Goal: Task Accomplishment & Management: Manage account settings

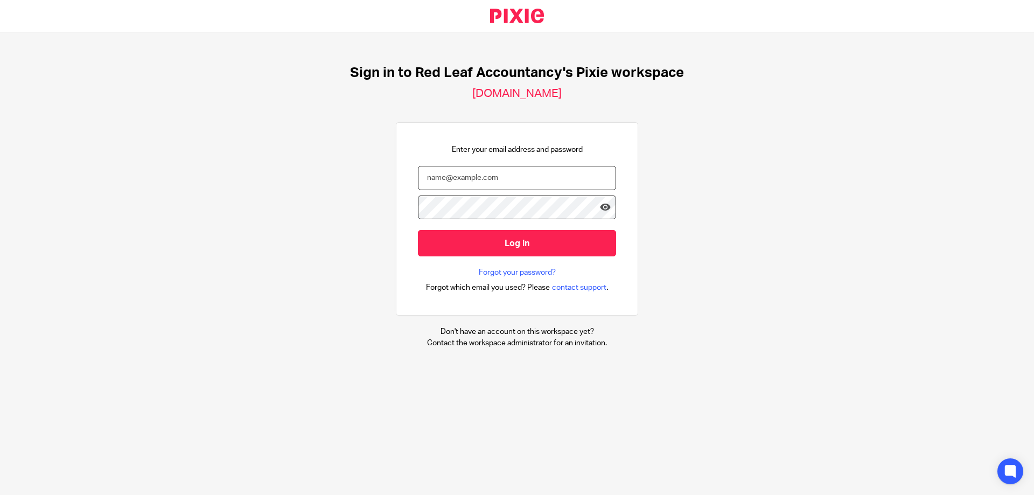
click at [532, 175] on input "email" at bounding box center [517, 178] width 198 height 24
type input "jonathan@redleafaccountancy.co.uk"
click at [107, 225] on div "Sign in to Red Leaf Accountancy's Pixie workspace redleafaccountancy.usepixie.n…" at bounding box center [517, 206] width 1034 height 348
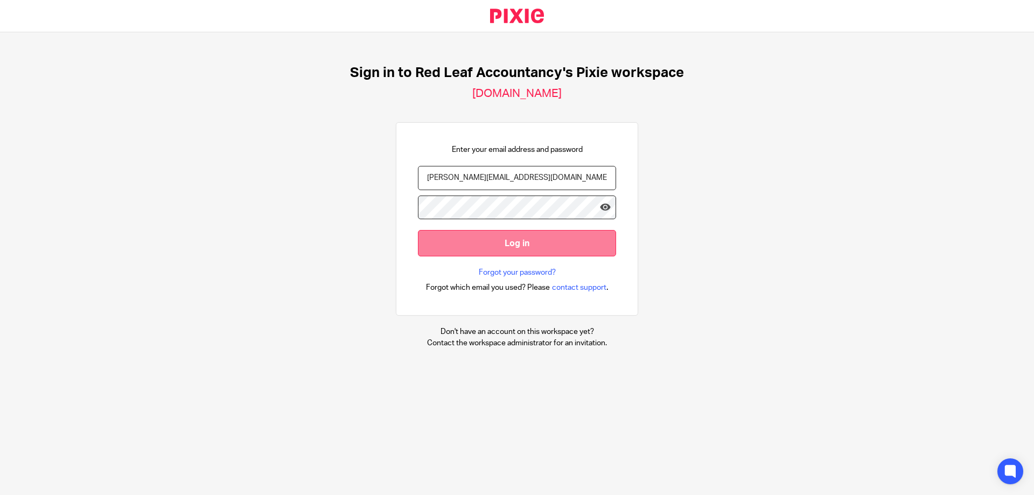
click at [481, 247] on input "Log in" at bounding box center [517, 243] width 198 height 26
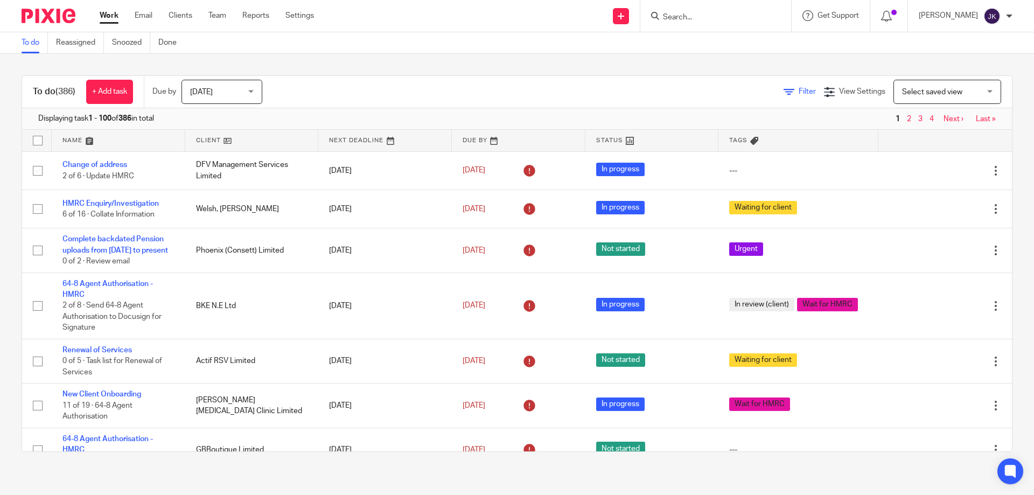
click at [783, 93] on link "Filter" at bounding box center [799, 92] width 32 height 8
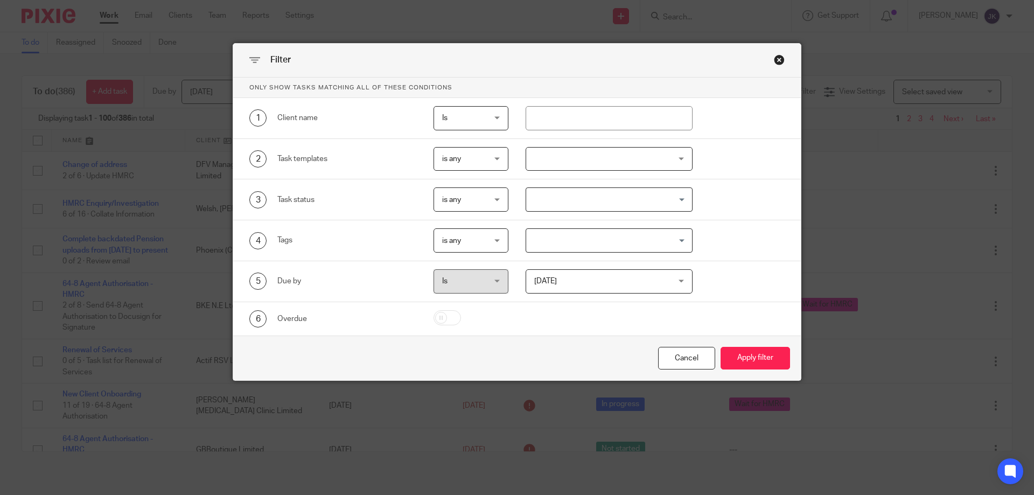
click at [553, 161] on div at bounding box center [608, 159] width 167 height 24
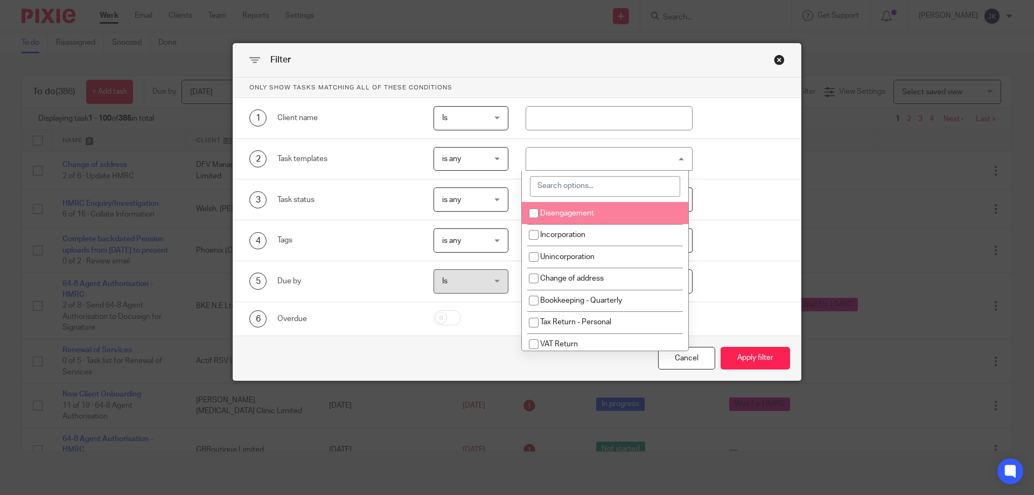
click at [552, 186] on input "search" at bounding box center [605, 186] width 150 height 20
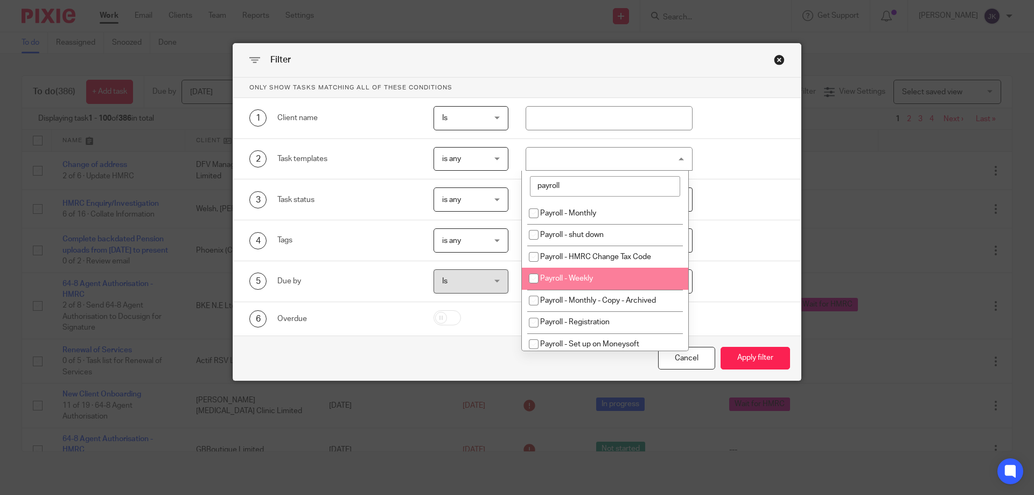
type input "payroll"
click at [591, 283] on li "Payroll - Weekly" at bounding box center [605, 279] width 166 height 22
checkbox input "true"
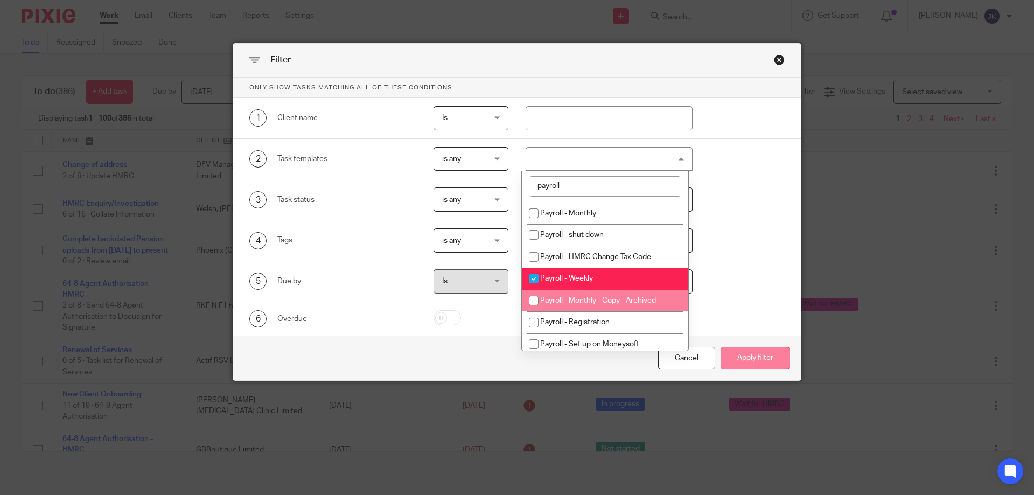
click at [777, 352] on button "Apply filter" at bounding box center [754, 358] width 69 height 23
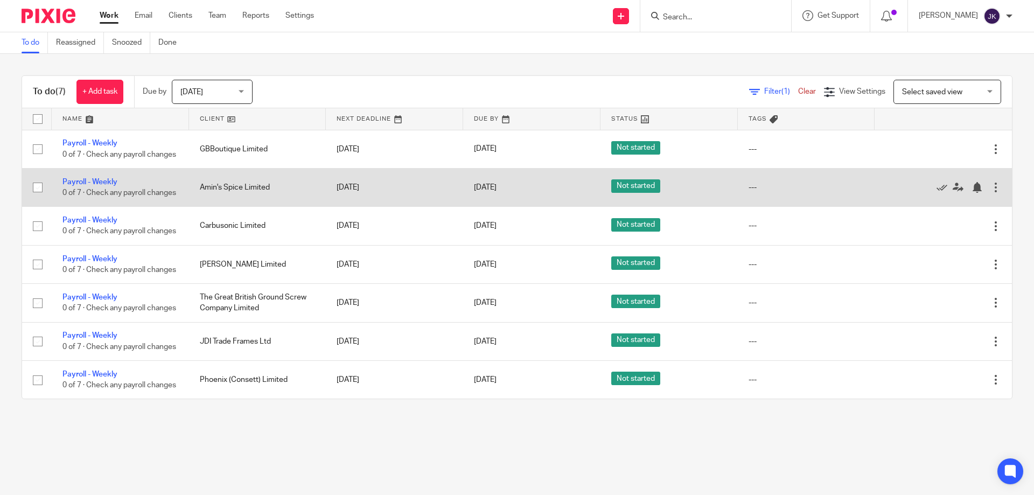
scroll to position [11, 0]
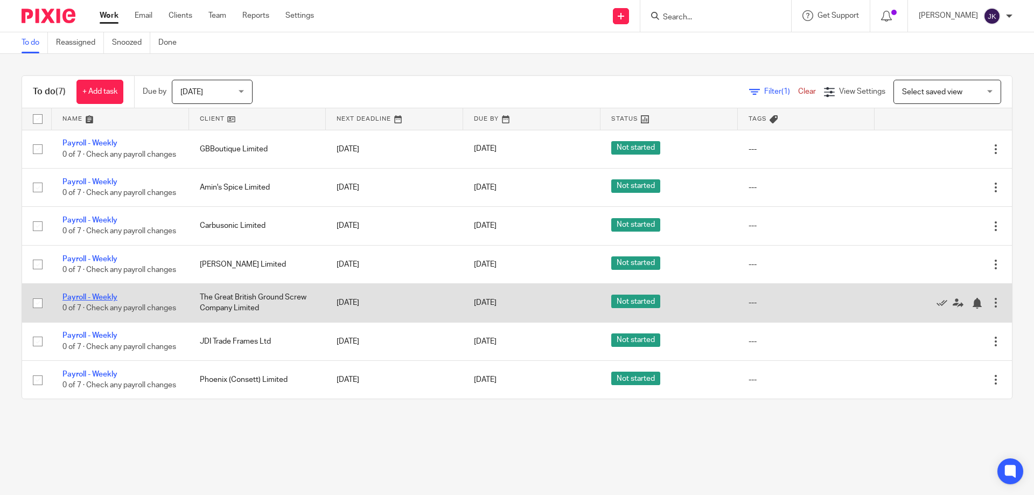
click at [91, 301] on link "Payroll - Weekly" at bounding box center [89, 297] width 55 height 8
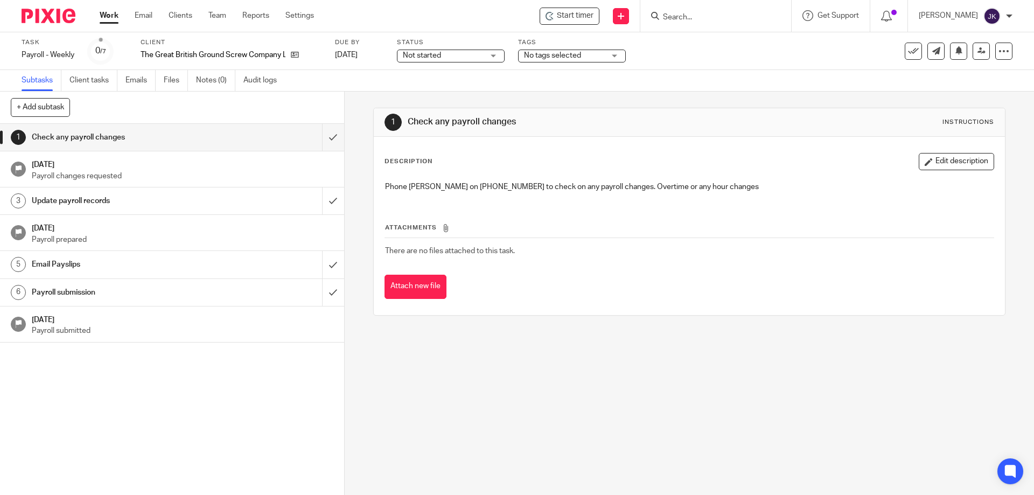
click at [184, 313] on h1 "15 Oct 2025" at bounding box center [182, 318] width 301 height 13
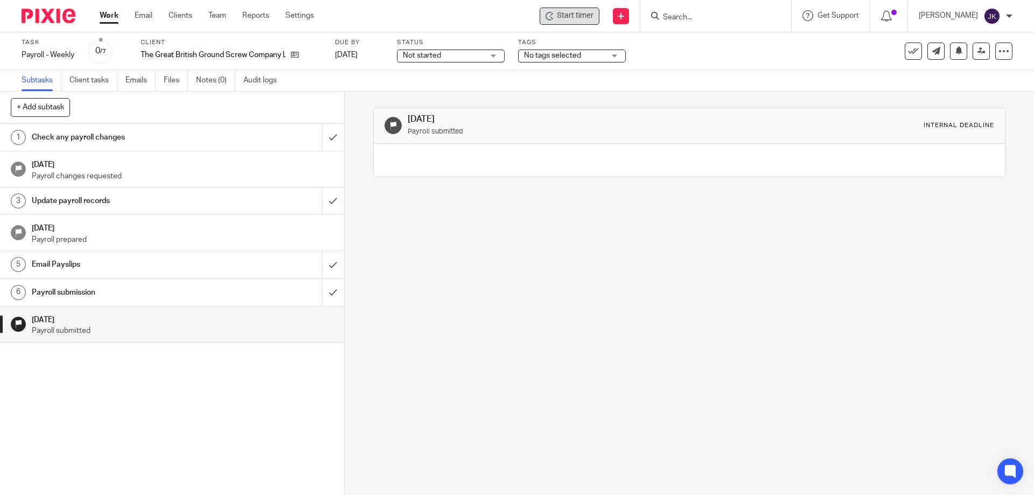
click at [571, 20] on span "Start timer" at bounding box center [575, 15] width 37 height 11
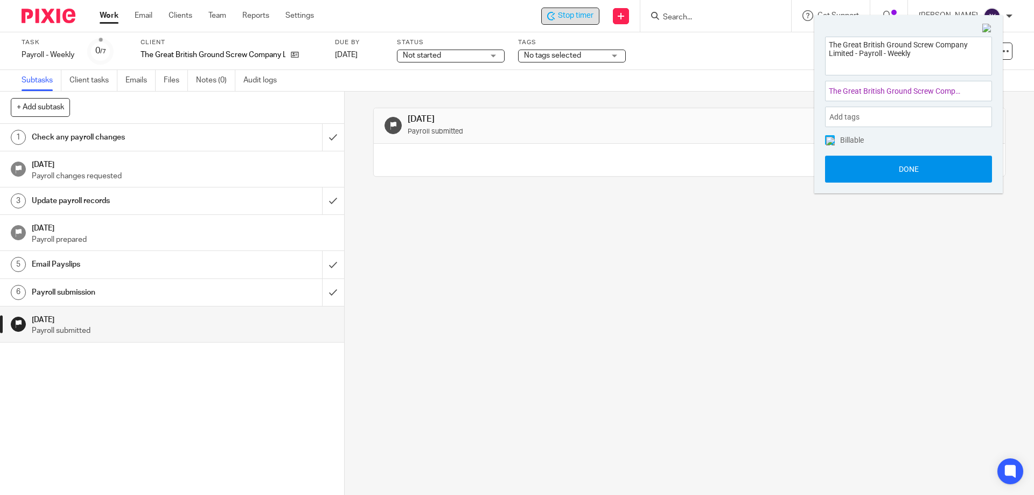
click at [893, 173] on button "Done" at bounding box center [908, 169] width 167 height 27
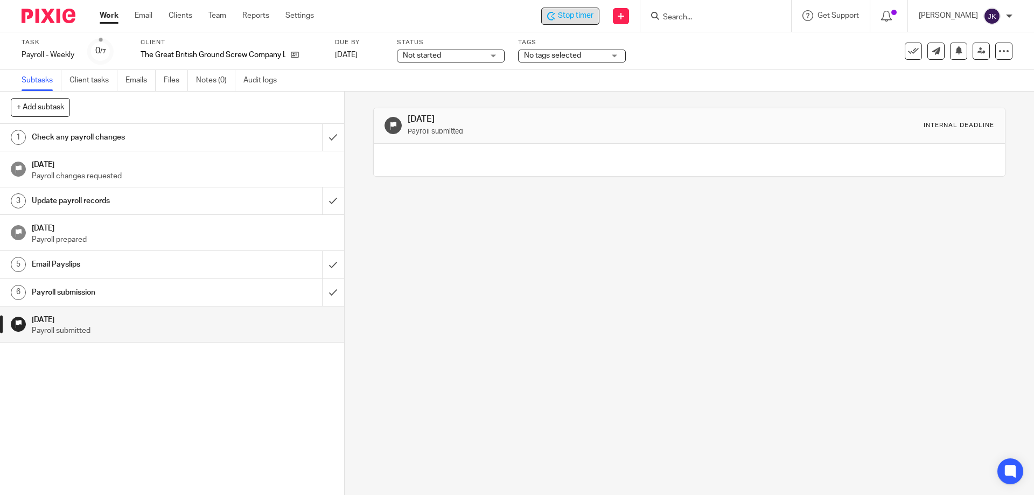
click at [213, 137] on div "Check any payroll changes" at bounding box center [171, 137] width 279 height 16
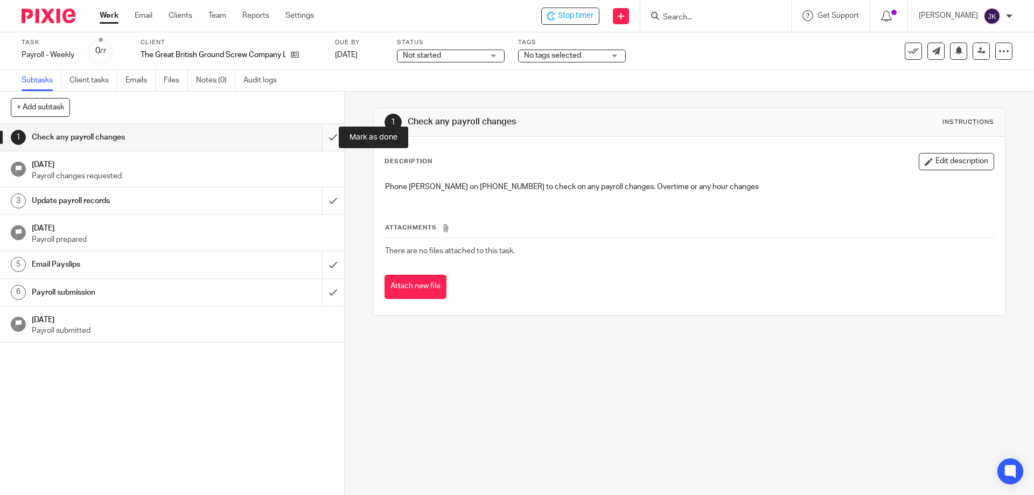
click at [323, 139] on input "submit" at bounding box center [172, 137] width 344 height 27
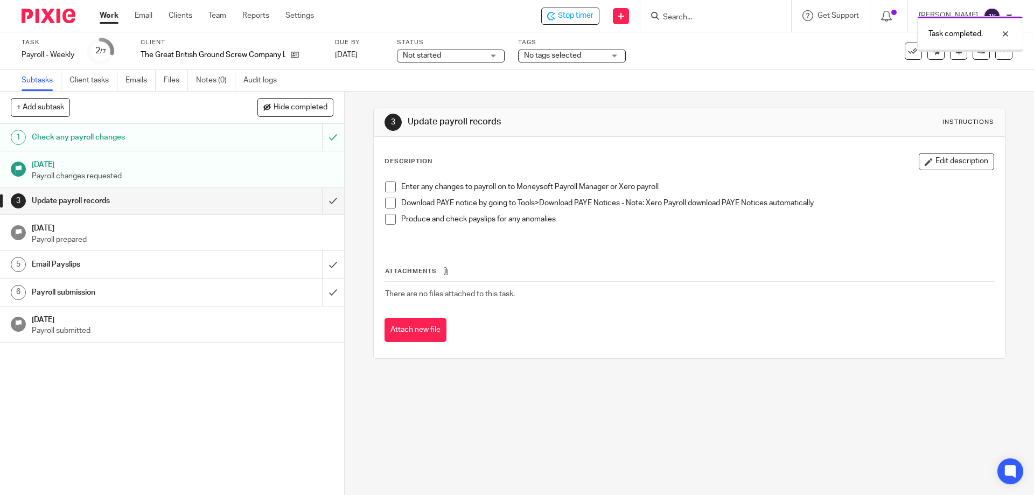
click at [387, 187] on span at bounding box center [390, 186] width 11 height 11
click at [388, 204] on span at bounding box center [390, 203] width 11 height 11
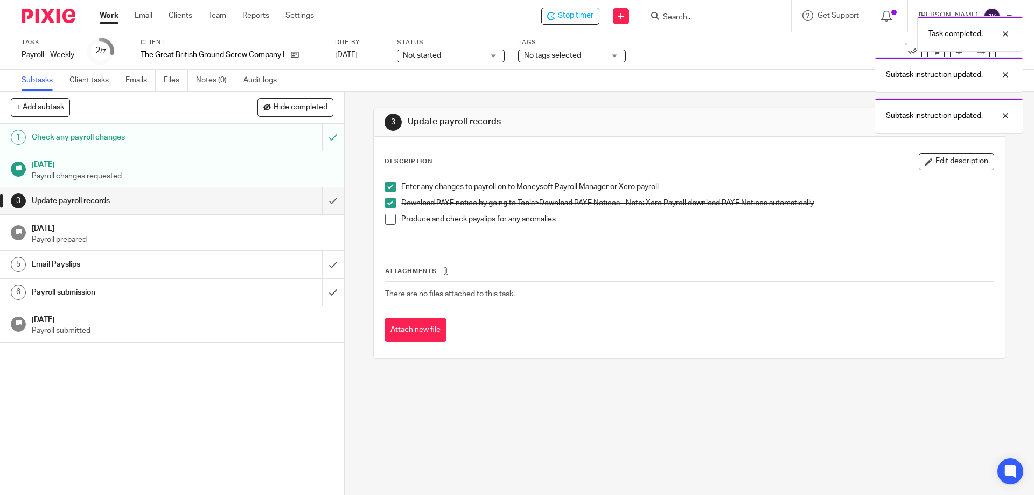
click at [385, 221] on span at bounding box center [390, 219] width 11 height 11
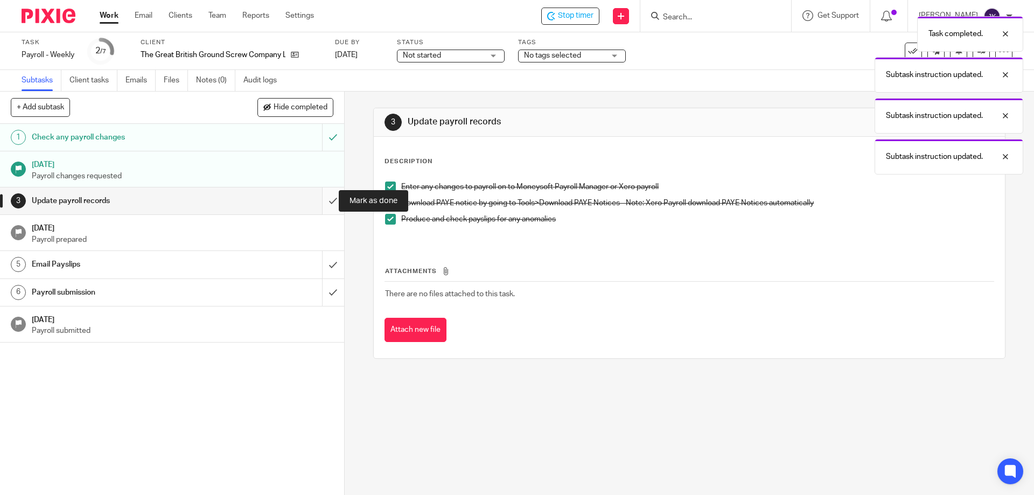
click at [322, 199] on input "submit" at bounding box center [172, 200] width 344 height 27
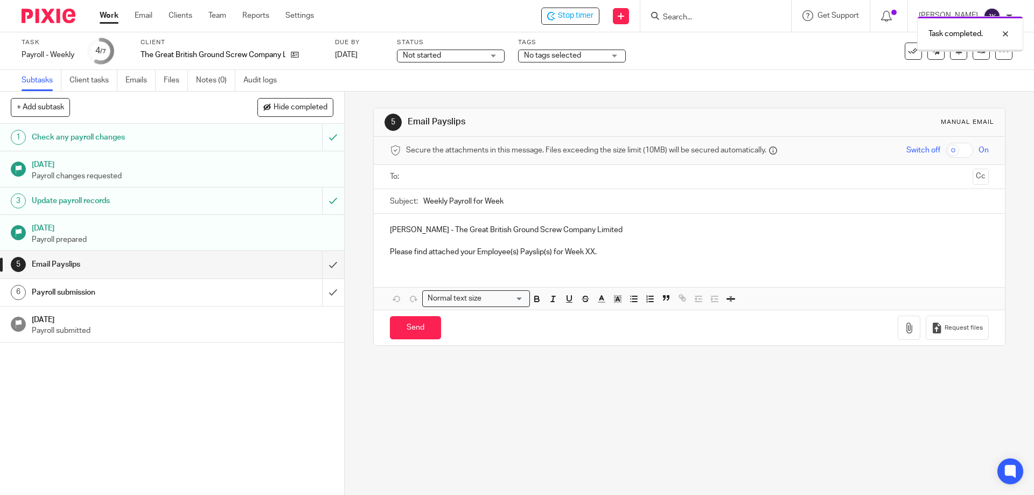
click at [447, 173] on input "text" at bounding box center [689, 177] width 558 height 12
click at [545, 181] on input "text" at bounding box center [734, 177] width 468 height 21
click at [572, 176] on span at bounding box center [575, 177] width 7 height 7
click at [524, 204] on input "Weekly Payroll for Week" at bounding box center [705, 204] width 565 height 24
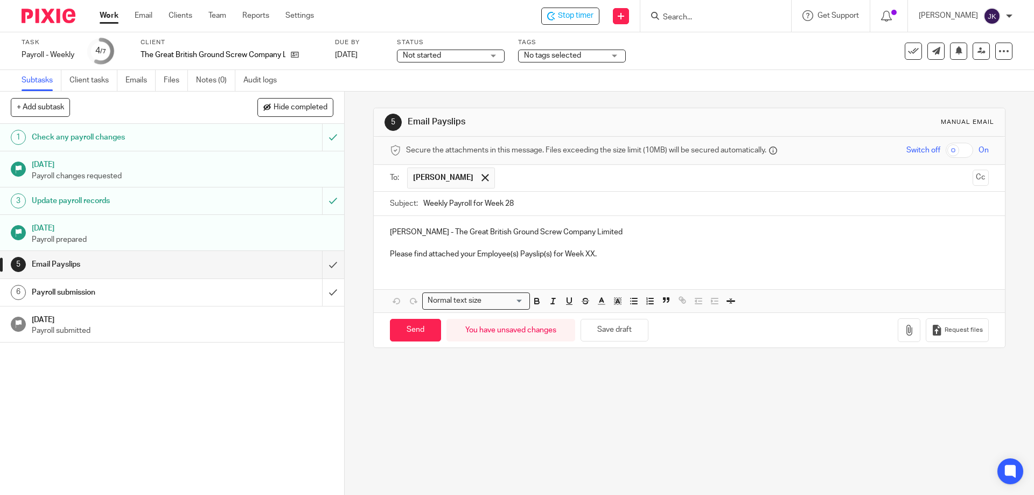
type input "Weekly Payroll for Week 28"
click at [589, 258] on p "Please find attached your Employee(s) Payslip(s) for Week XX." at bounding box center [689, 254] width 598 height 11
click at [392, 236] on p "Peter - The Great British Ground Screw Company Limited" at bounding box center [689, 232] width 598 height 11
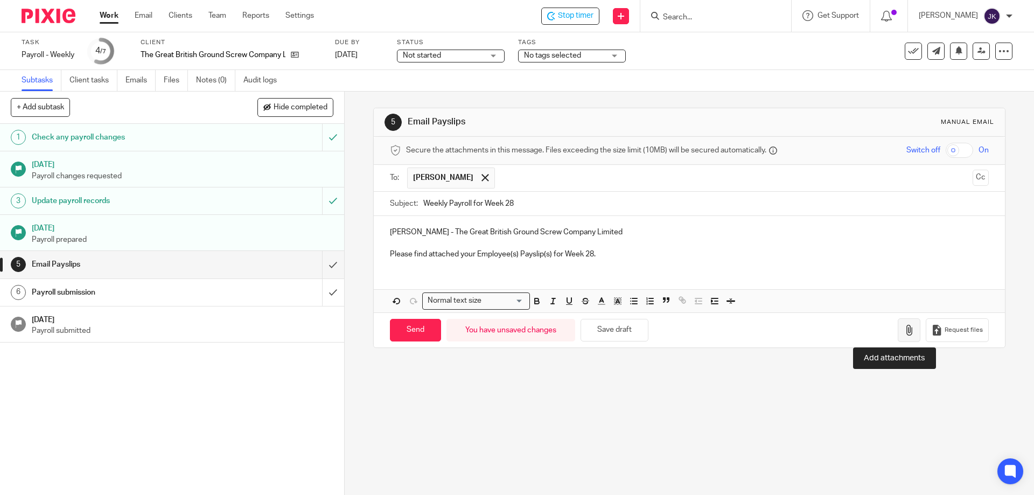
click at [903, 329] on icon "button" at bounding box center [908, 330] width 11 height 11
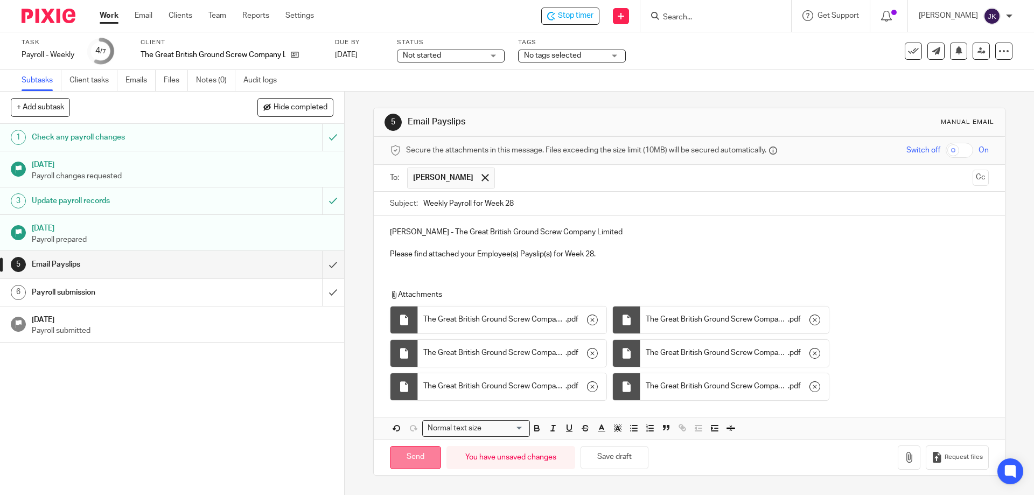
click at [423, 463] on input "Send" at bounding box center [415, 457] width 51 height 23
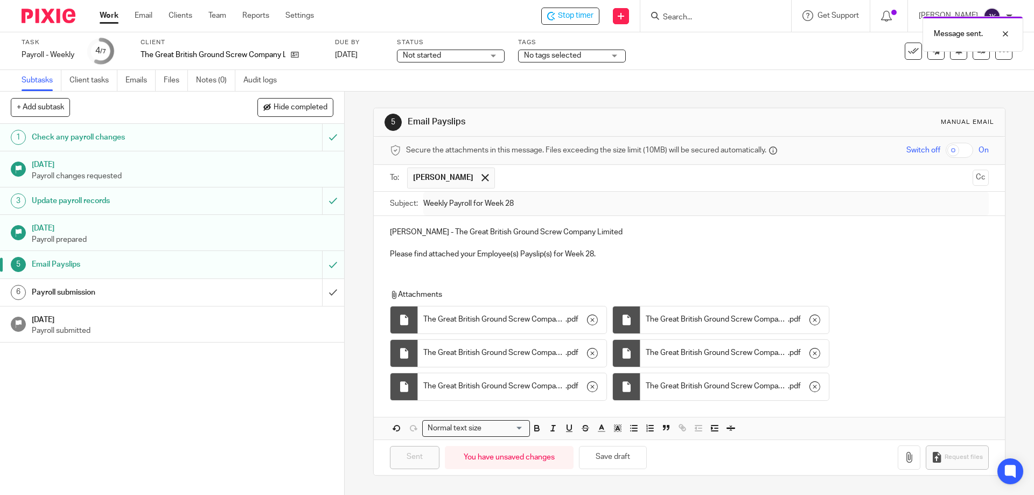
type input "Sent"
click at [180, 288] on h1 "Payroll submission" at bounding box center [125, 292] width 186 height 16
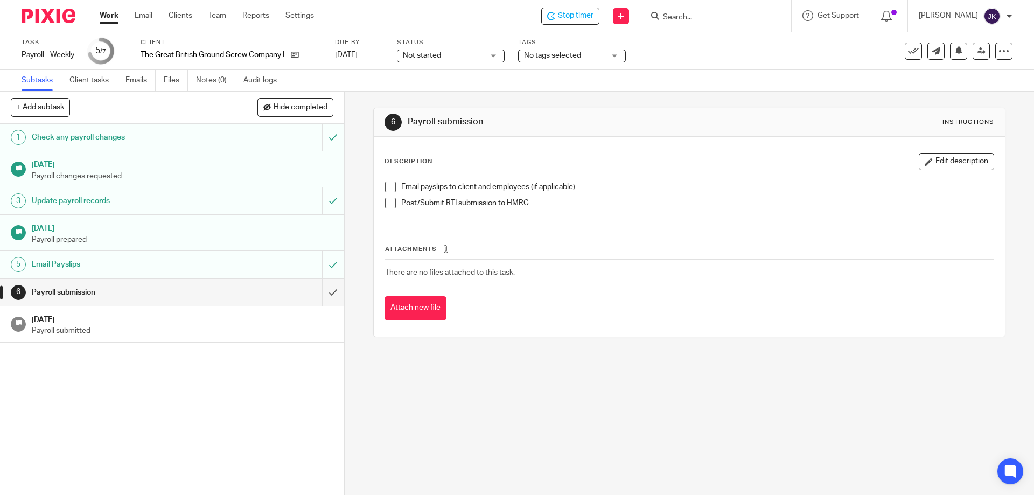
click at [390, 186] on span at bounding box center [390, 186] width 11 height 11
click at [389, 200] on span at bounding box center [390, 203] width 11 height 11
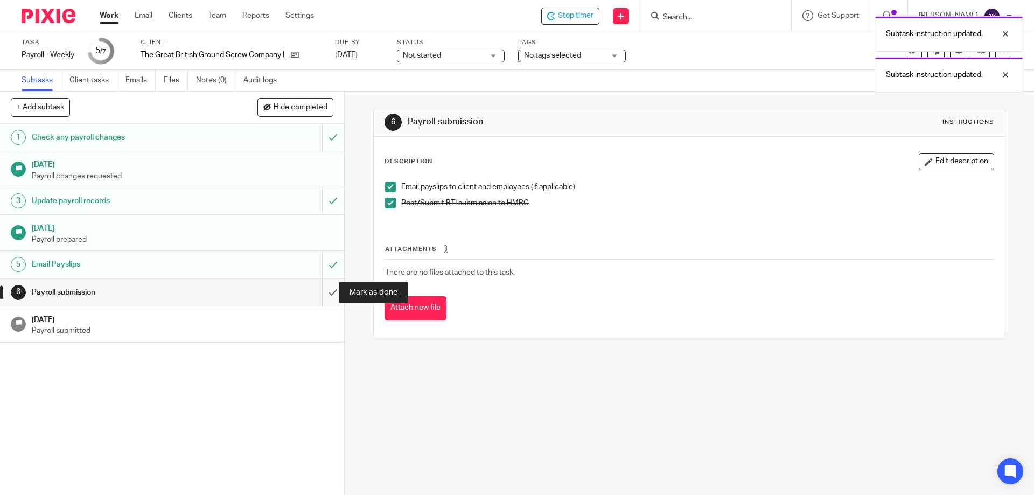
click at [326, 297] on input "submit" at bounding box center [172, 292] width 344 height 27
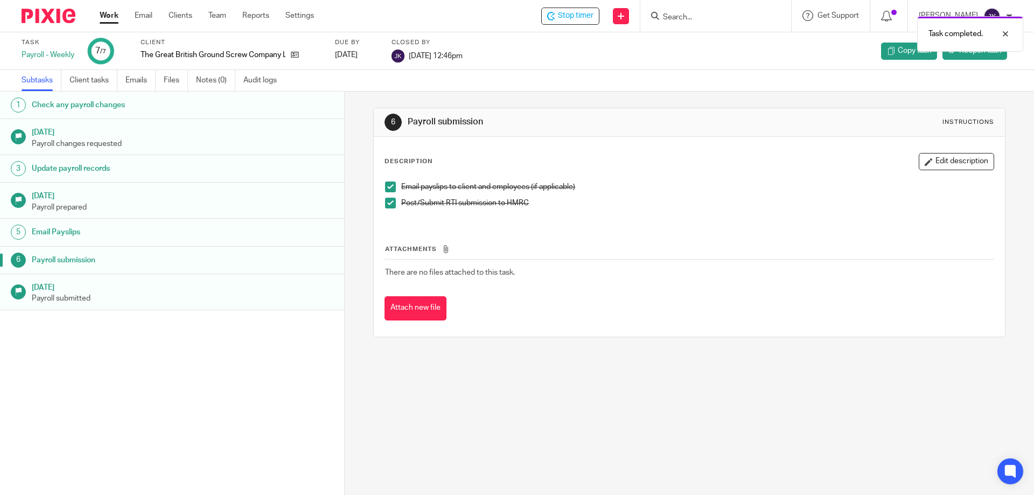
click at [163, 85] on ul "Subtasks Client tasks Emails Files Notes (0) Audit logs" at bounding box center [157, 80] width 271 height 21
click at [173, 83] on link "Files" at bounding box center [176, 80] width 24 height 21
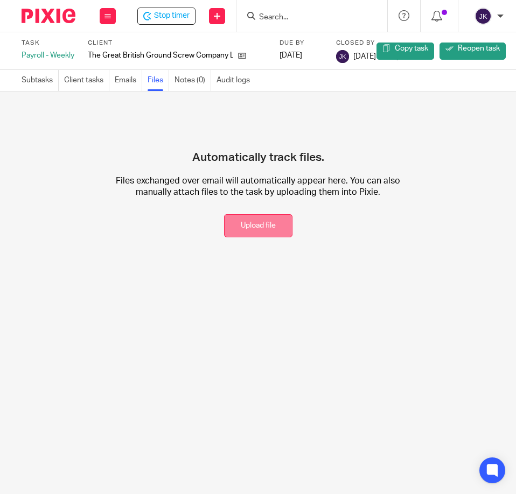
click at [271, 228] on button "Upload file" at bounding box center [258, 225] width 68 height 23
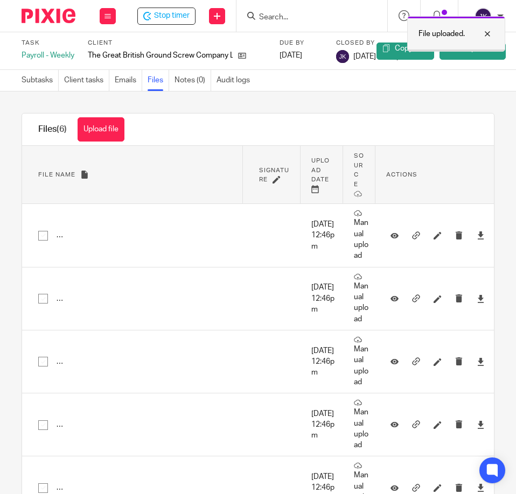
click at [491, 36] on div at bounding box center [479, 33] width 29 height 13
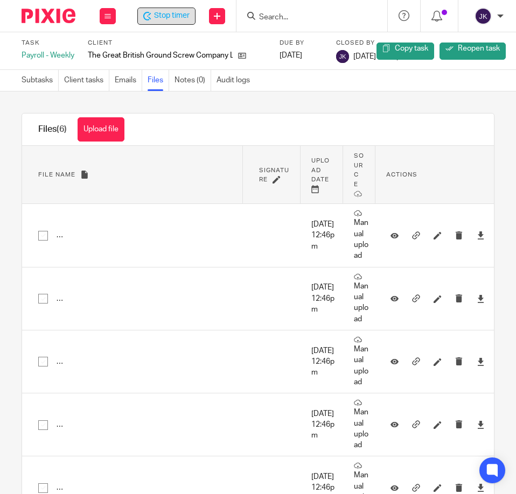
click at [174, 22] on div "Stop timer" at bounding box center [166, 16] width 58 height 17
click at [55, 74] on link "Subtasks" at bounding box center [40, 80] width 37 height 21
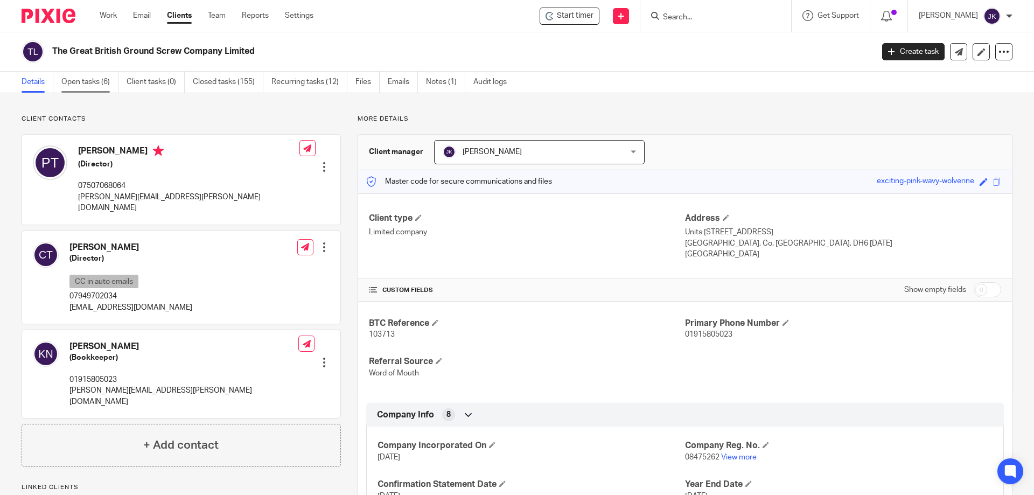
click at [85, 86] on link "Open tasks (6)" at bounding box center [89, 82] width 57 height 21
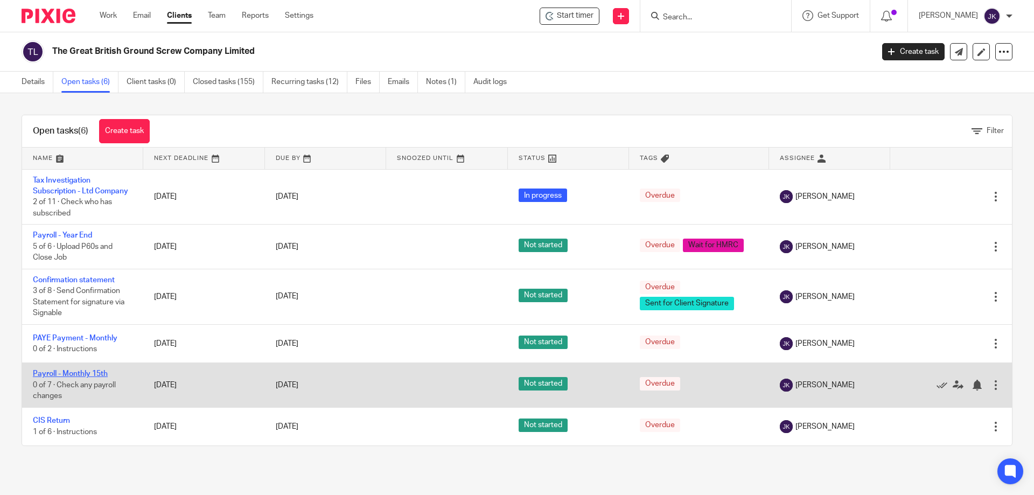
click at [60, 370] on link "Payroll - Monthly 15th" at bounding box center [70, 374] width 75 height 8
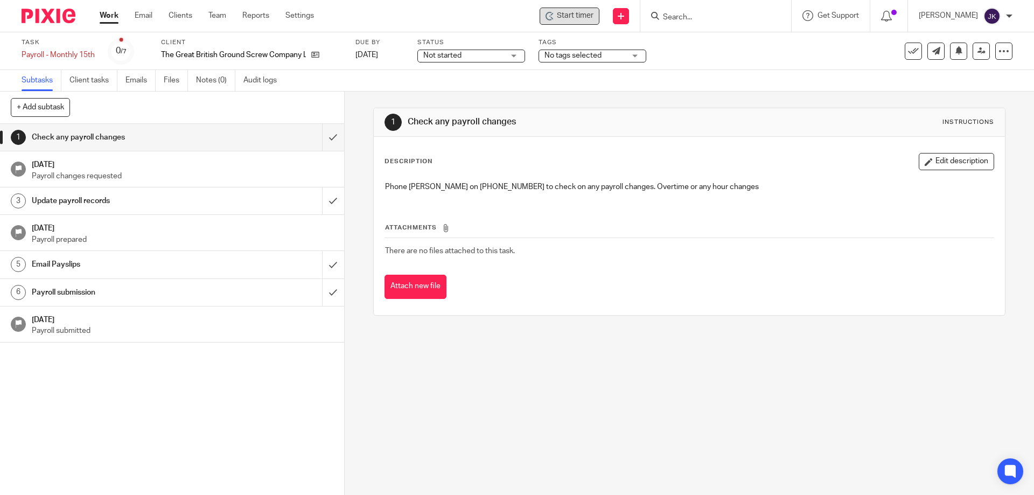
click at [578, 12] on span "Start timer" at bounding box center [575, 15] width 37 height 11
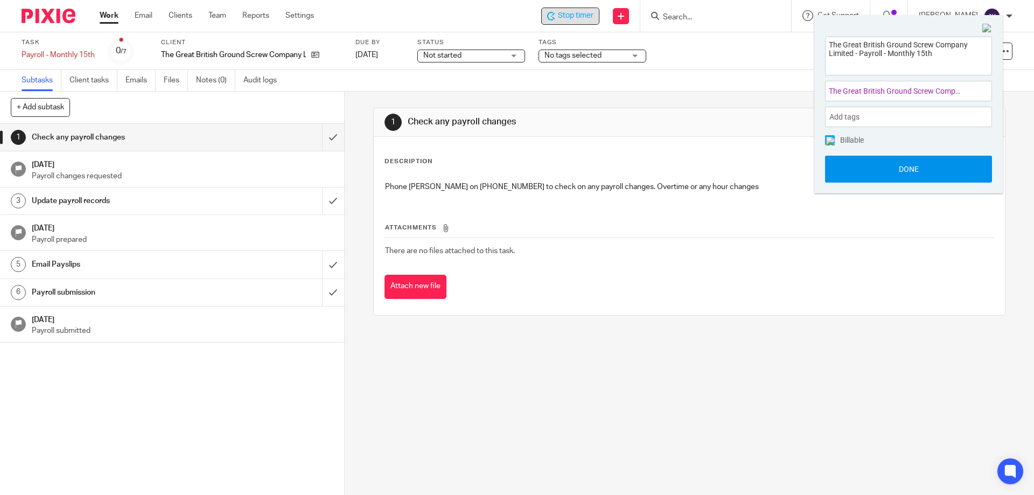
click at [875, 179] on button "Done" at bounding box center [908, 169] width 167 height 27
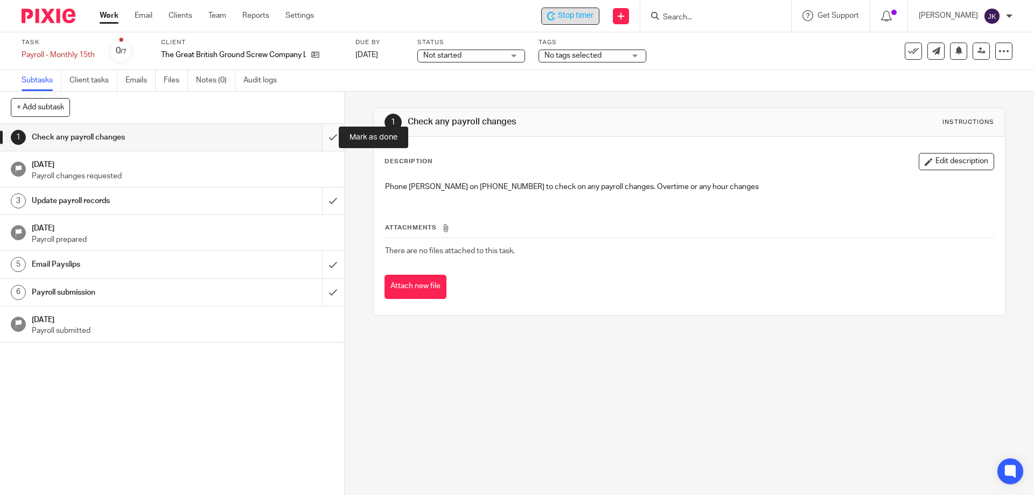
click at [317, 137] on input "submit" at bounding box center [172, 137] width 344 height 27
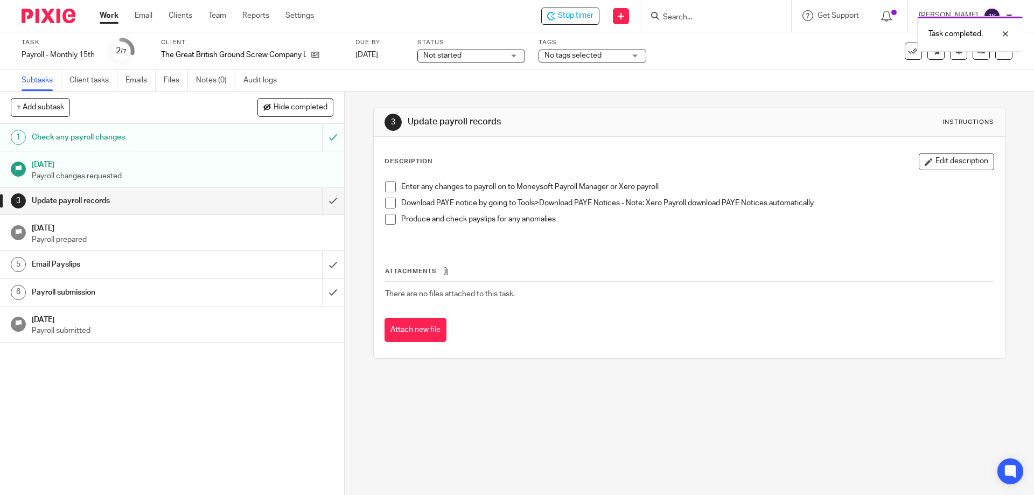
click at [387, 184] on span at bounding box center [390, 186] width 11 height 11
click at [391, 204] on span at bounding box center [390, 203] width 11 height 11
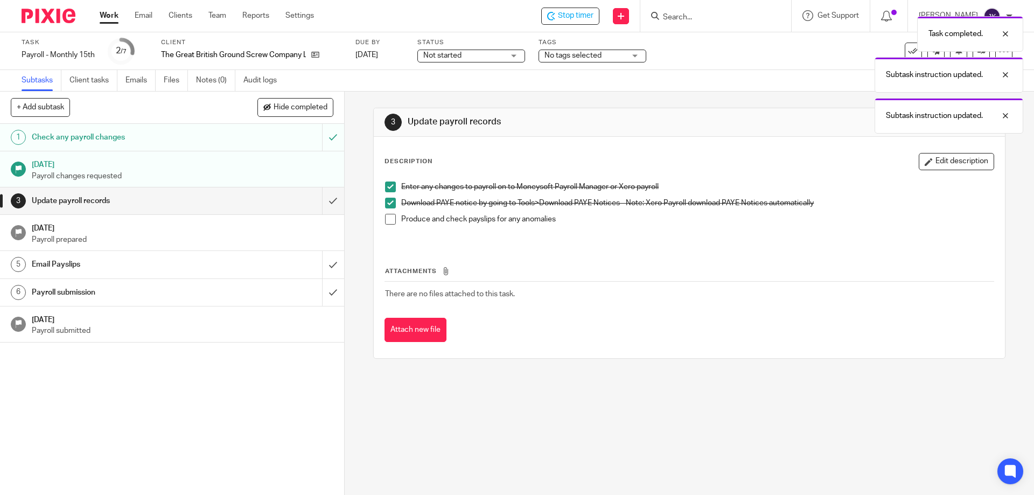
click at [385, 223] on span at bounding box center [390, 219] width 11 height 11
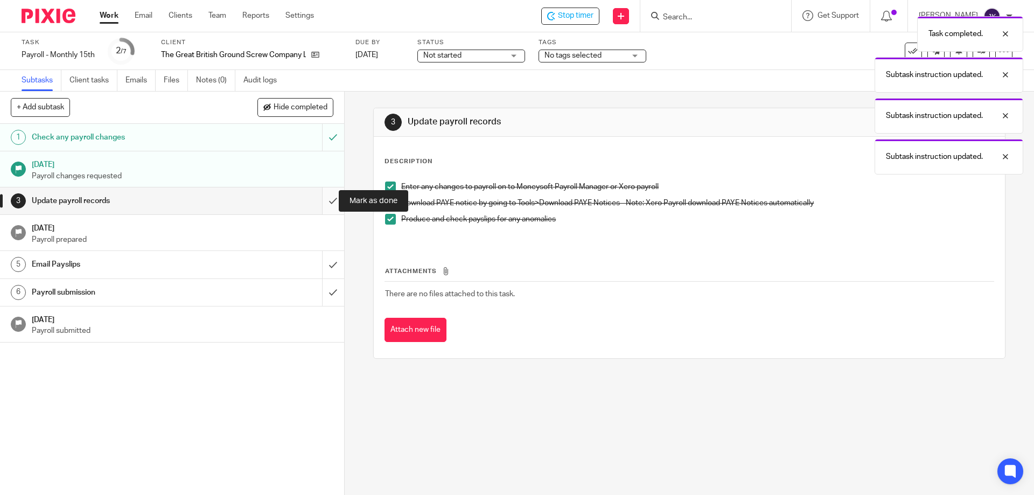
click at [318, 204] on input "submit" at bounding box center [172, 200] width 344 height 27
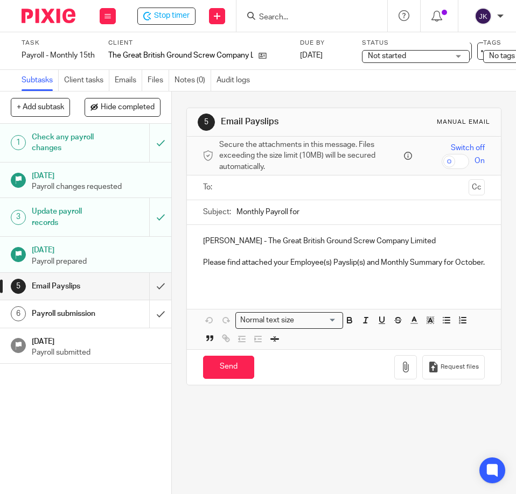
click at [257, 193] on input "text" at bounding box center [343, 187] width 241 height 12
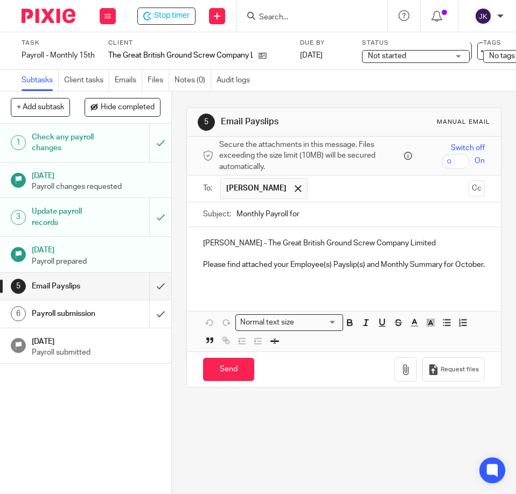
click at [314, 215] on input "Monthly Payroll for" at bounding box center [360, 214] width 248 height 24
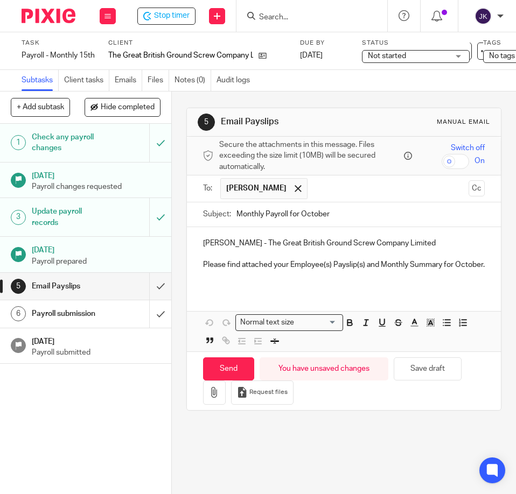
type input "Monthly Payroll for October"
click at [203, 240] on p "Peter - The Great British Ground Screw Company Limited" at bounding box center [344, 243] width 282 height 11
click at [213, 405] on button "button" at bounding box center [214, 393] width 23 height 24
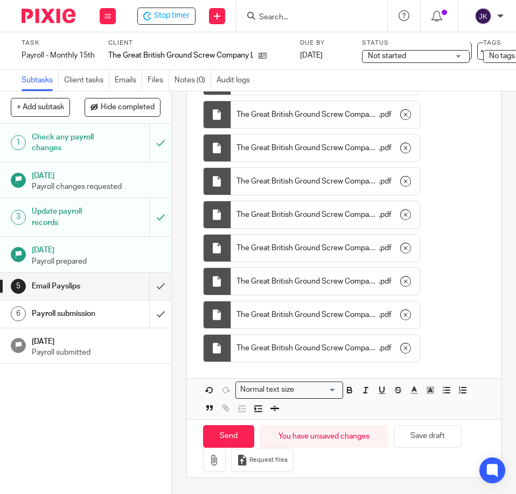
scroll to position [316, 0]
click at [221, 431] on input "Send" at bounding box center [228, 436] width 51 height 23
type input "Sent"
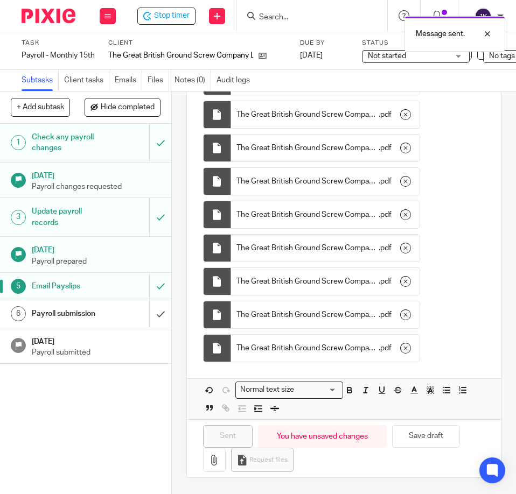
click at [94, 318] on h1 "Payroll submission" at bounding box center [67, 314] width 71 height 16
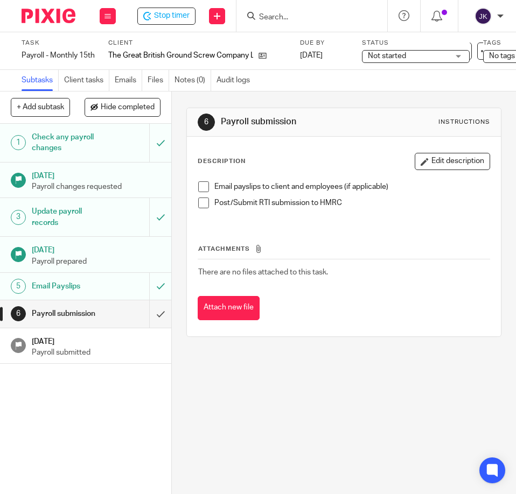
click at [199, 185] on span at bounding box center [203, 186] width 11 height 11
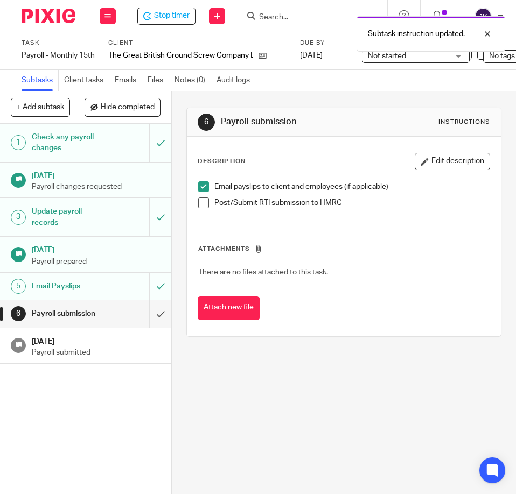
click at [198, 203] on span at bounding box center [203, 203] width 11 height 11
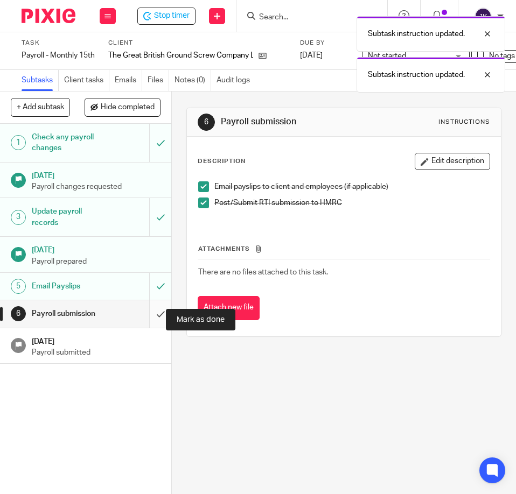
click at [150, 310] on input "submit" at bounding box center [85, 313] width 171 height 27
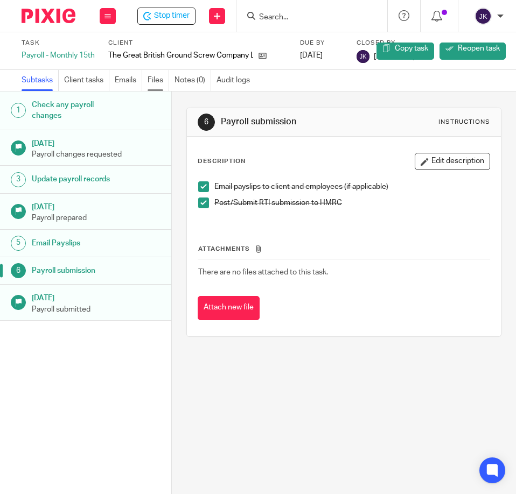
click at [163, 81] on link "Files" at bounding box center [159, 80] width 22 height 21
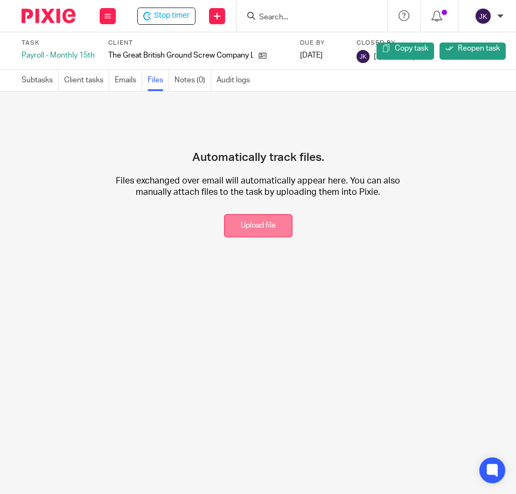
click at [255, 229] on button "Upload file" at bounding box center [258, 225] width 68 height 23
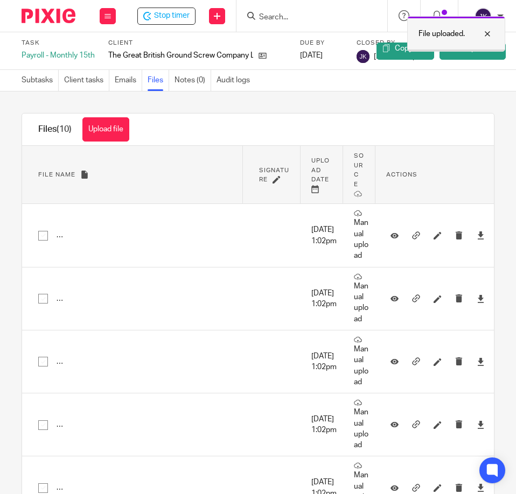
click at [491, 31] on div at bounding box center [479, 33] width 29 height 13
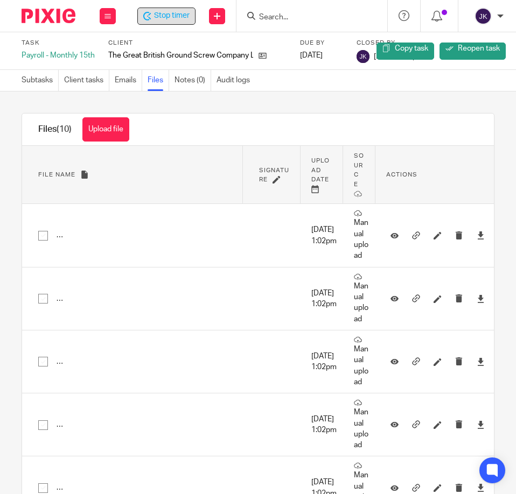
click at [161, 16] on span "Stop timer" at bounding box center [172, 15] width 36 height 11
click at [36, 85] on link "Subtasks" at bounding box center [40, 80] width 37 height 21
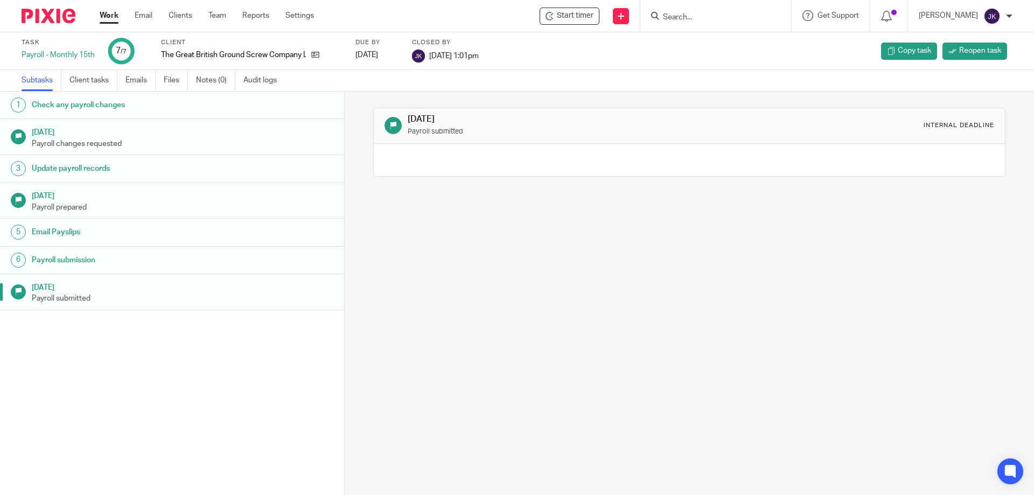
click at [515, 197] on div "14 Oct 2025 Payroll submitted Internal deadline" at bounding box center [689, 293] width 689 height 403
click at [515, 200] on div "14 Oct 2025 Payroll submitted Internal deadline" at bounding box center [689, 293] width 689 height 403
click at [113, 13] on link "Work" at bounding box center [109, 15] width 19 height 11
